Goal: Task Accomplishment & Management: Use online tool/utility

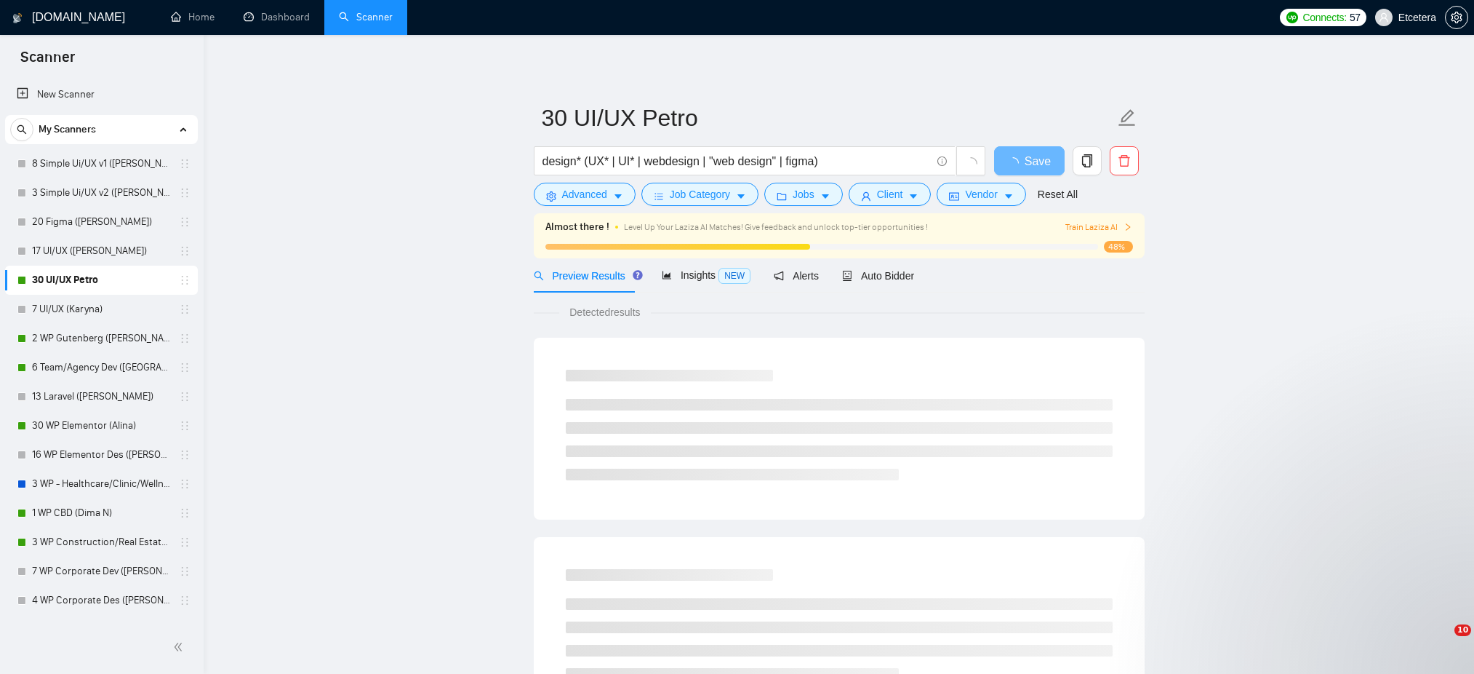
click at [899, 279] on span "Auto Bidder" at bounding box center [878, 276] width 72 height 12
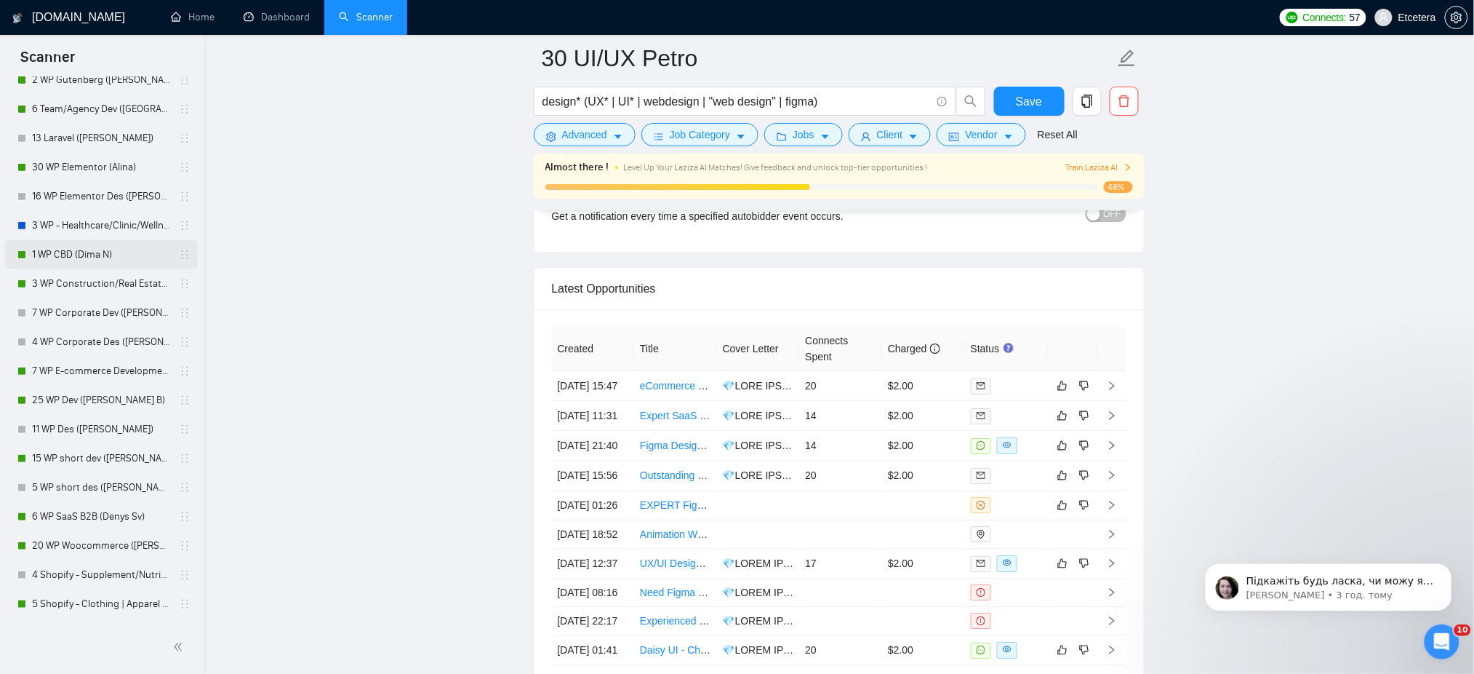
scroll to position [291, 0]
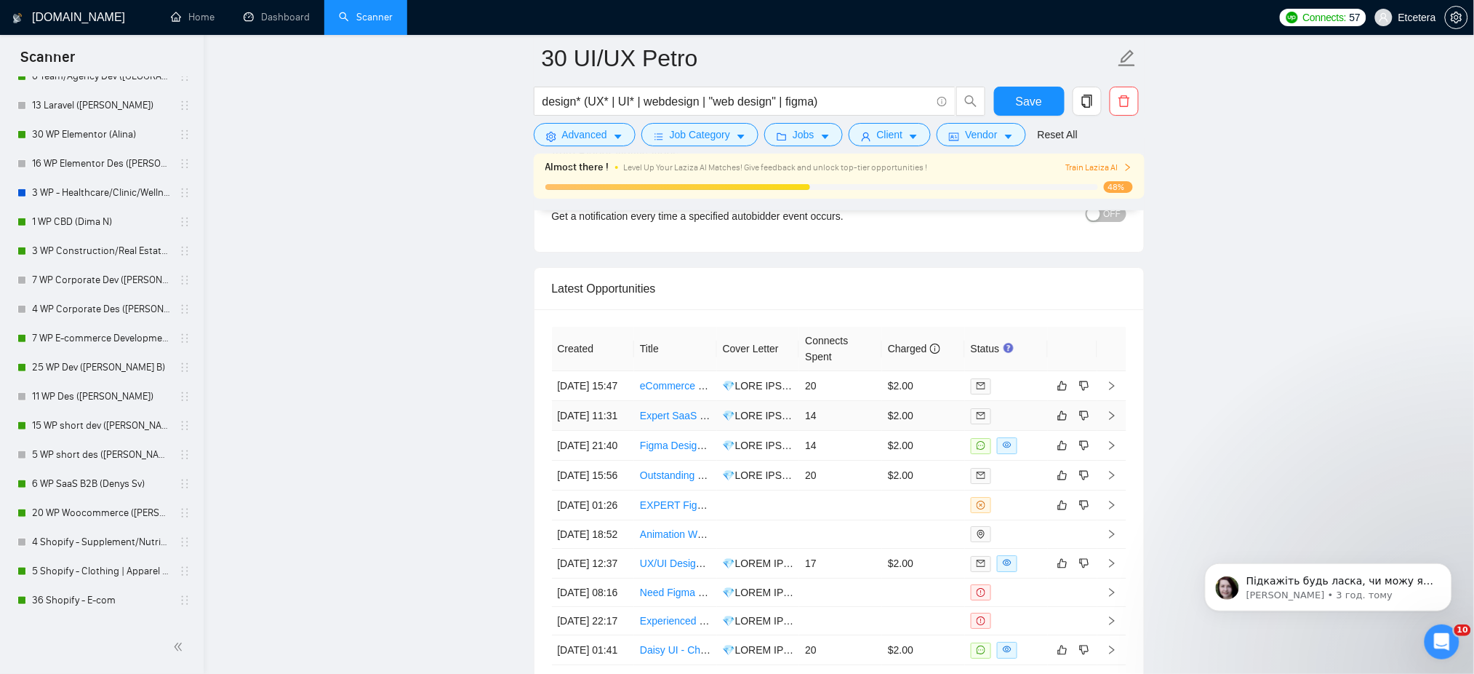
click at [76, 364] on link "25 WP Dev ([PERSON_NAME] B)" at bounding box center [101, 367] width 138 height 29
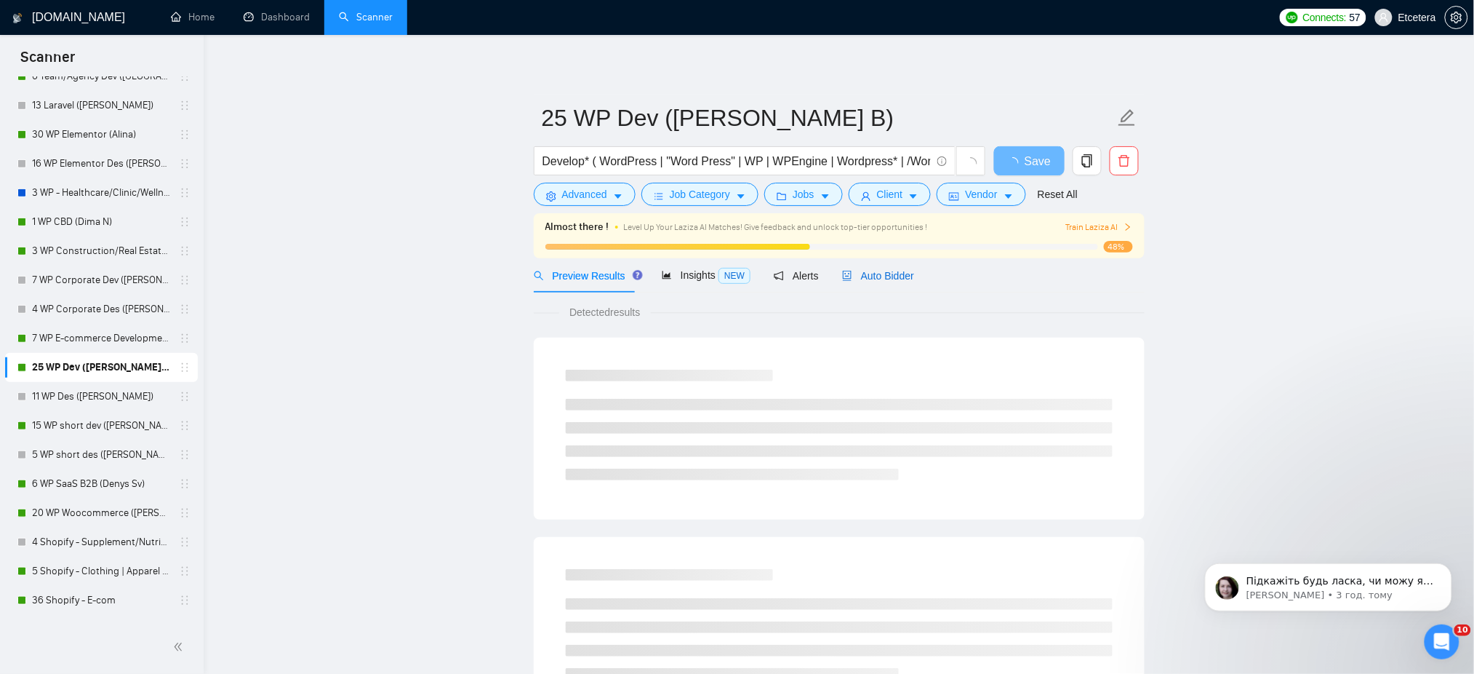
click at [877, 275] on span "Auto Bidder" at bounding box center [878, 276] width 72 height 12
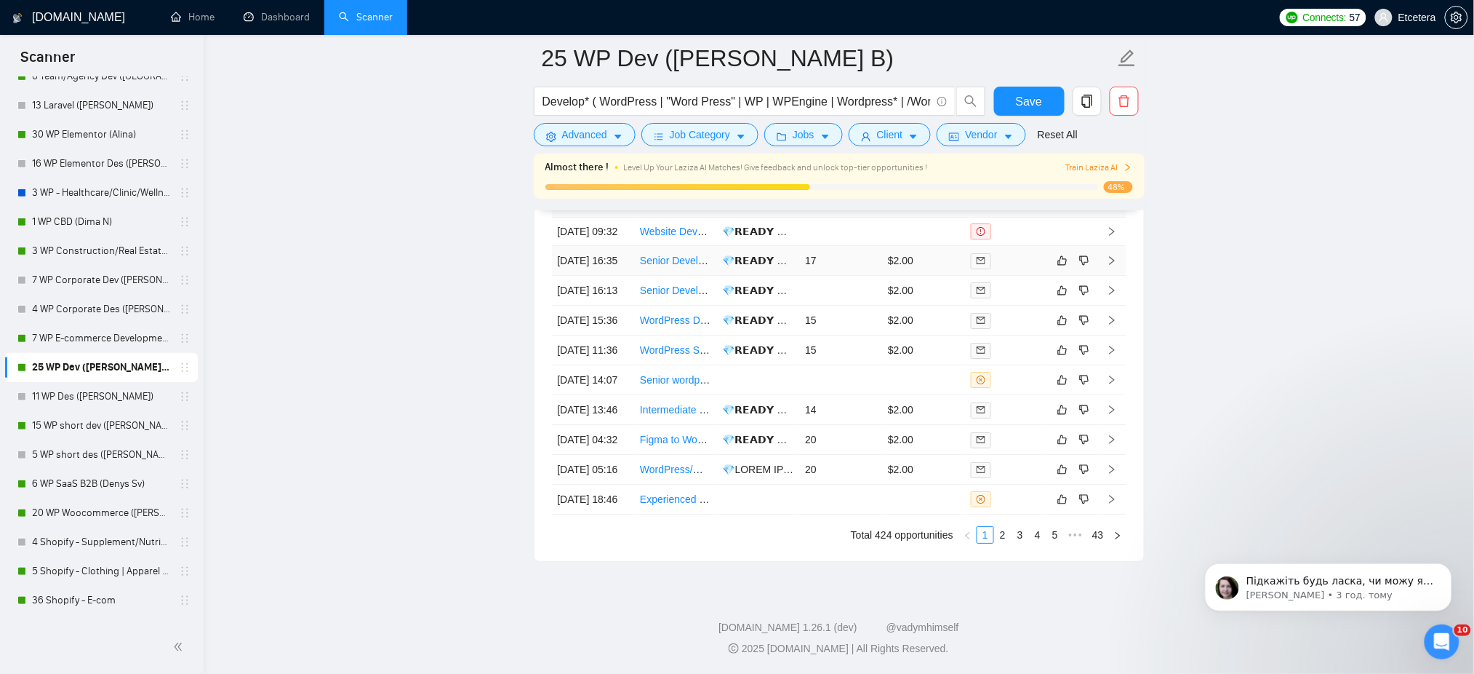
scroll to position [3876, 0]
click at [74, 507] on link "20 WP Woocommerce ([PERSON_NAME])" at bounding box center [101, 512] width 138 height 29
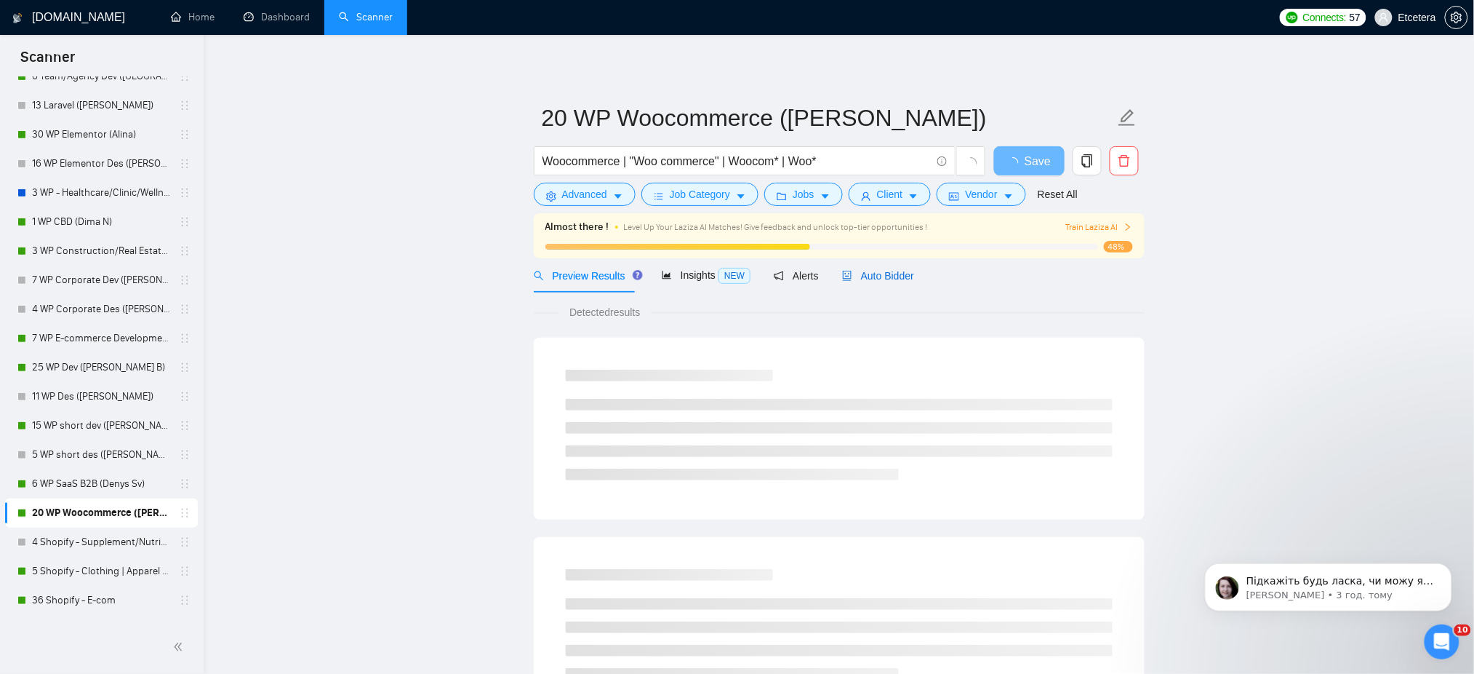
click at [871, 274] on span "Auto Bidder" at bounding box center [878, 276] width 72 height 12
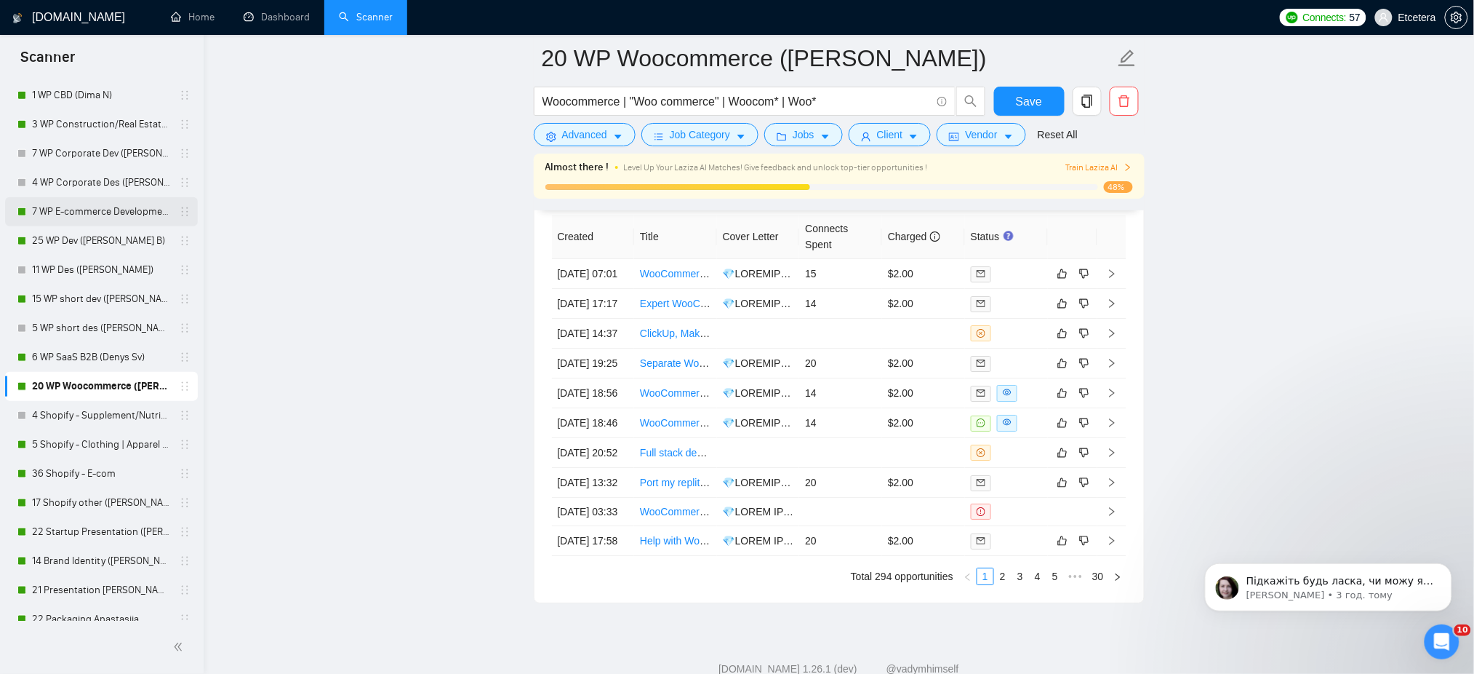
scroll to position [484, 0]
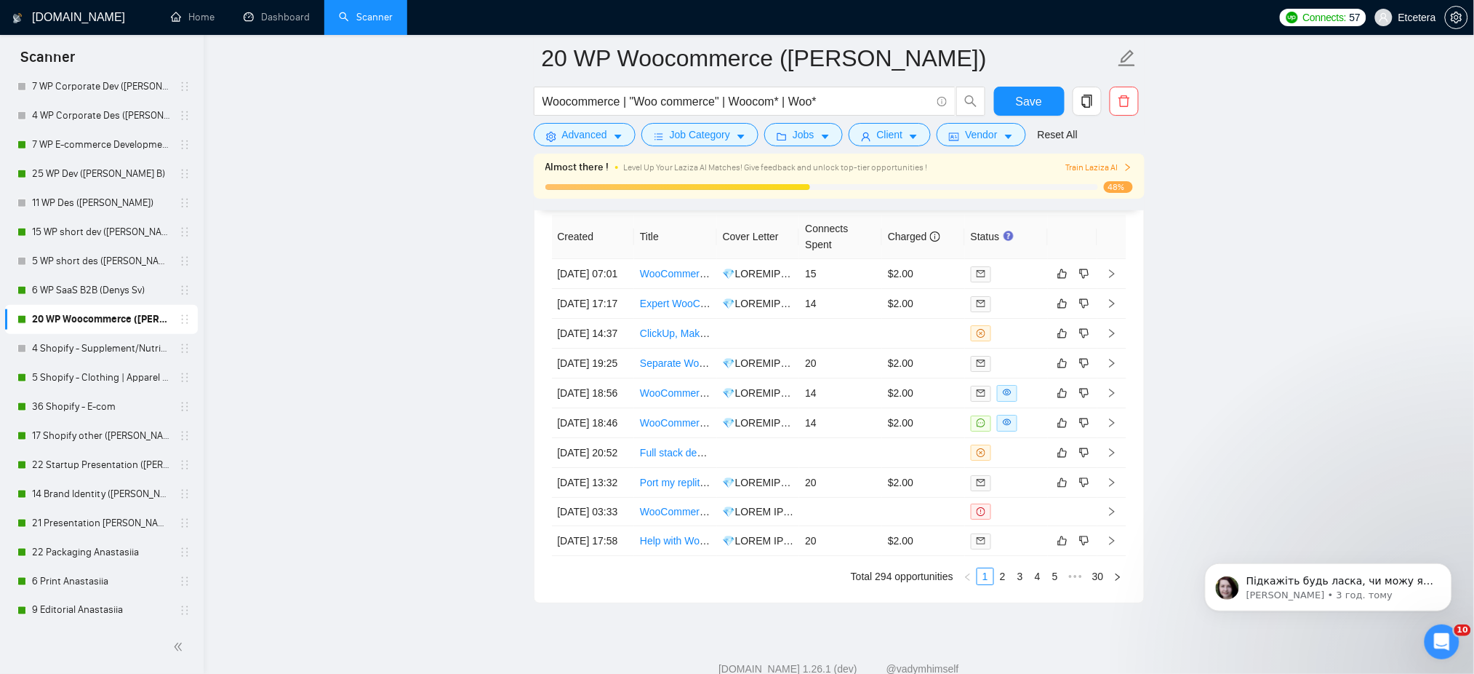
drag, startPoint x: 68, startPoint y: 400, endPoint x: 513, endPoint y: 424, distance: 445.1
click at [68, 400] on link "36 Shopify - E-com" at bounding box center [101, 406] width 138 height 29
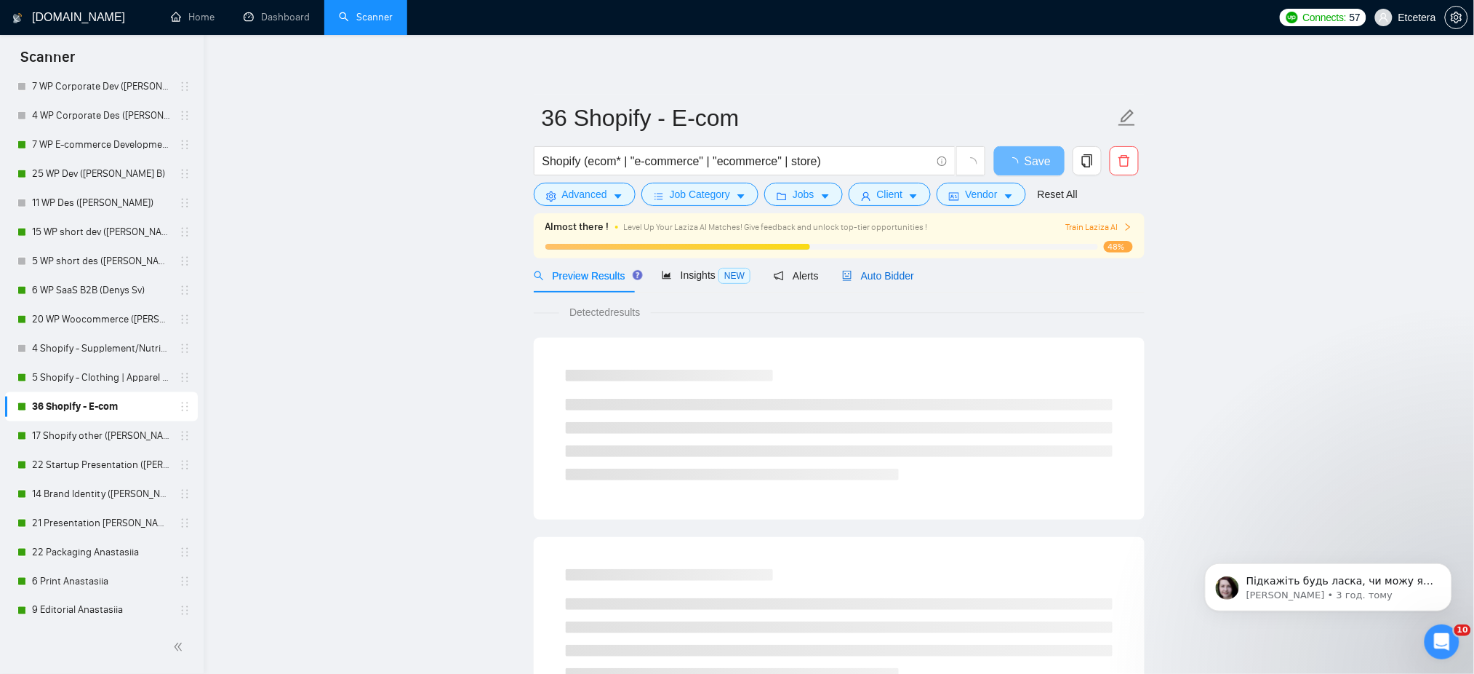
click at [874, 276] on span "Auto Bidder" at bounding box center [878, 276] width 72 height 12
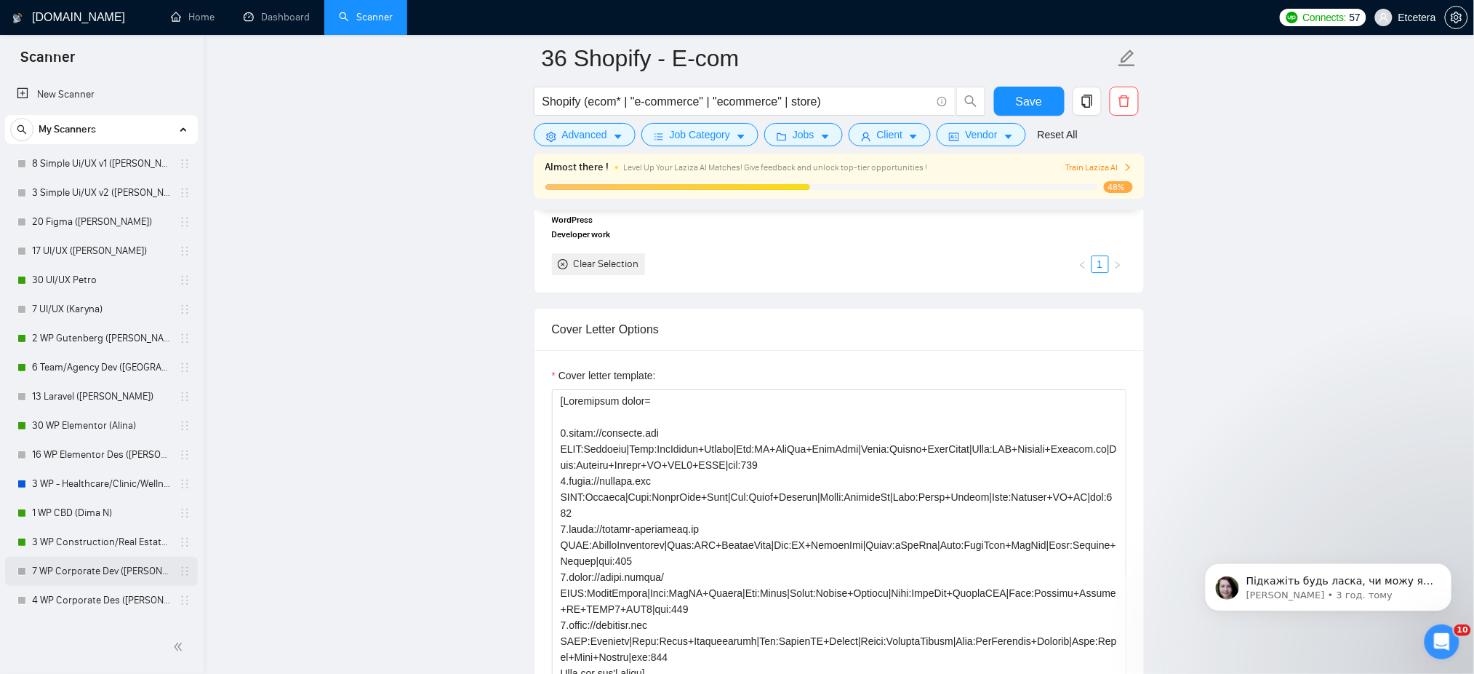
scroll to position [1549, 0]
